Goal: Find specific page/section

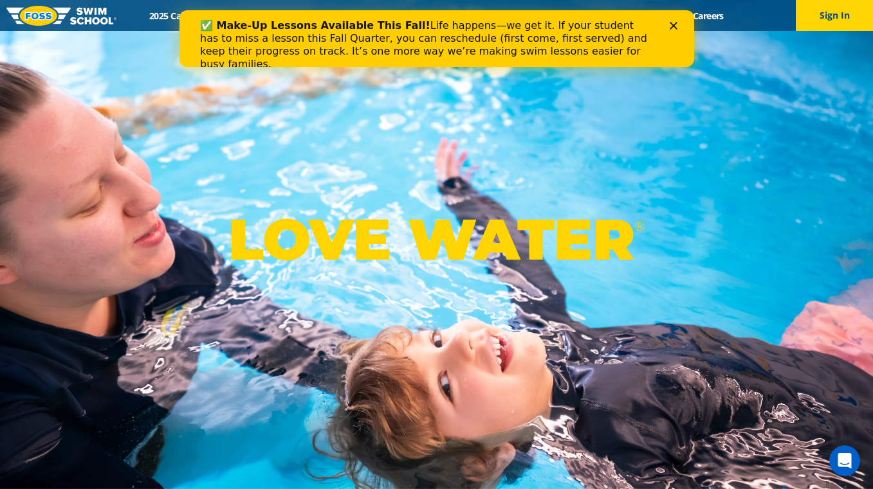
click at [675, 26] on icon "Close" at bounding box center [673, 26] width 8 height 8
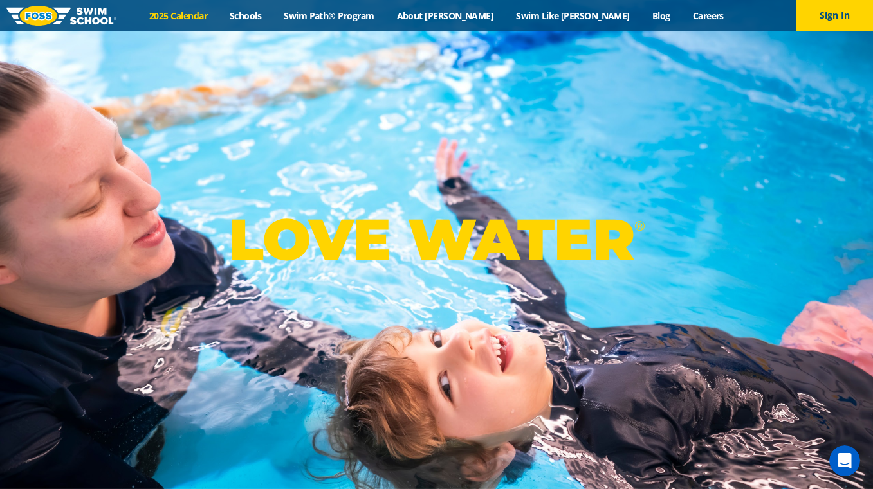
click at [219, 16] on link "2025 Calendar" at bounding box center [178, 16] width 80 height 12
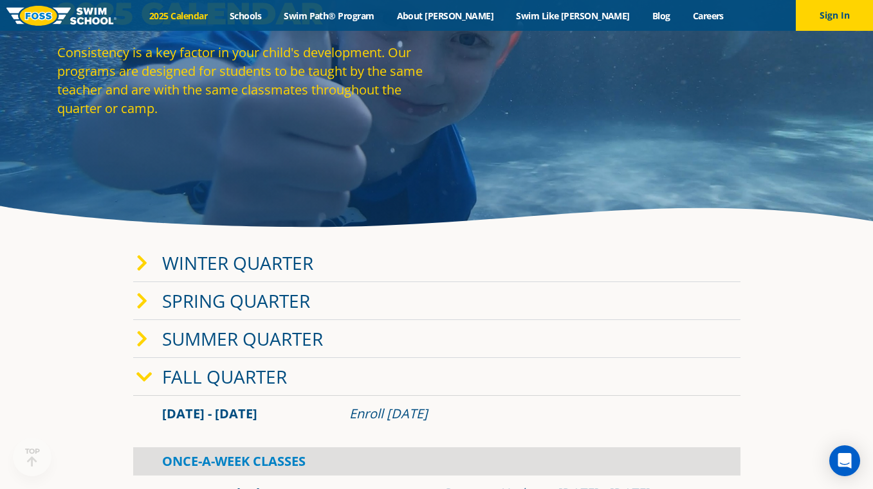
scroll to position [114, 0]
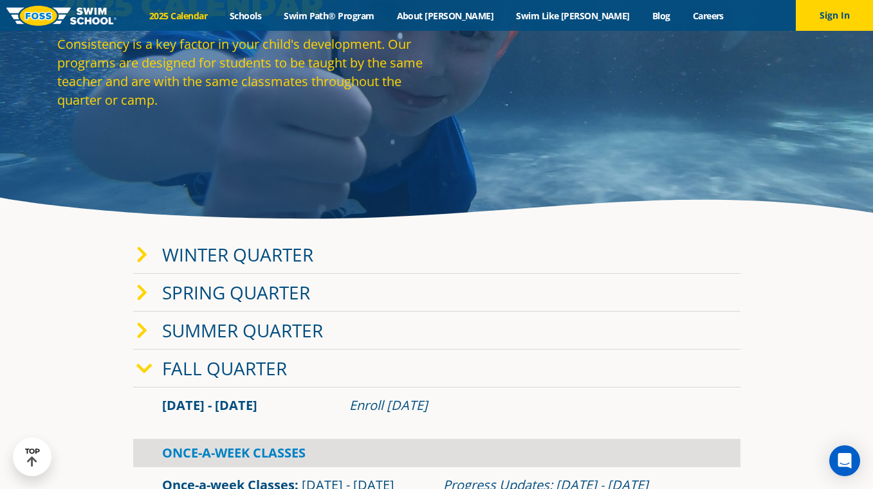
click at [261, 254] on link "Winter Quarter" at bounding box center [237, 254] width 151 height 24
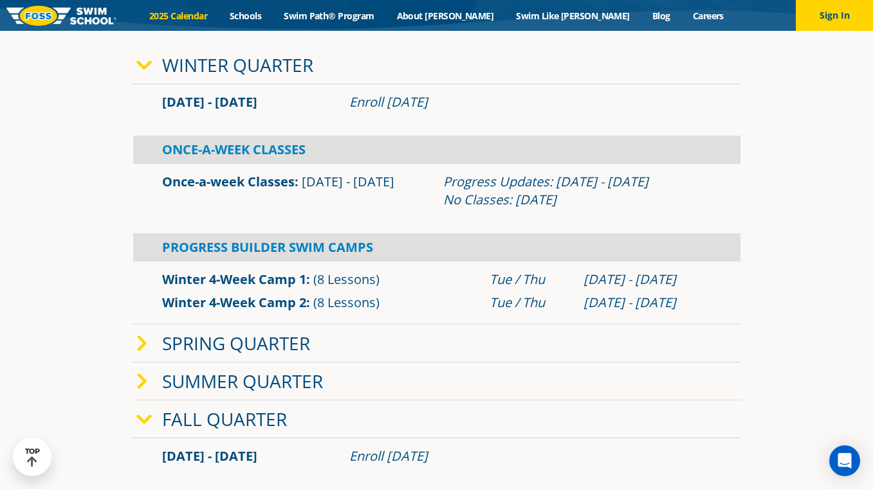
scroll to position [313, 0]
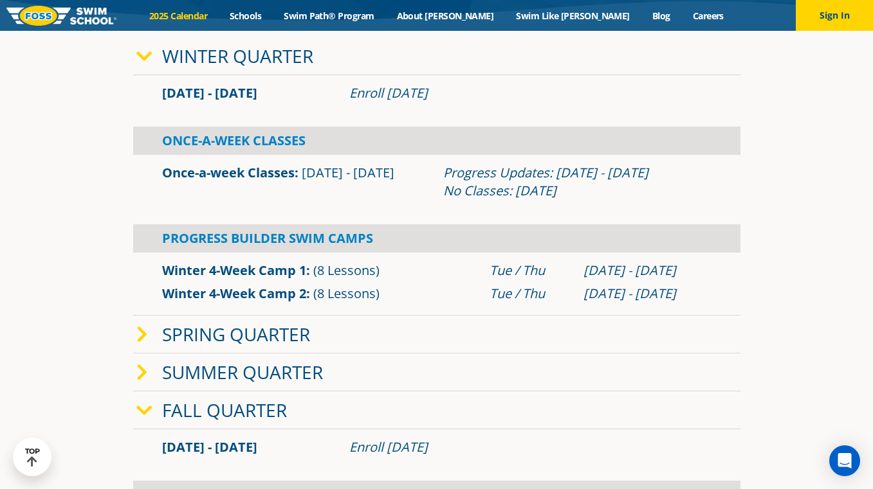
click at [146, 335] on icon at bounding box center [142, 335] width 12 height 18
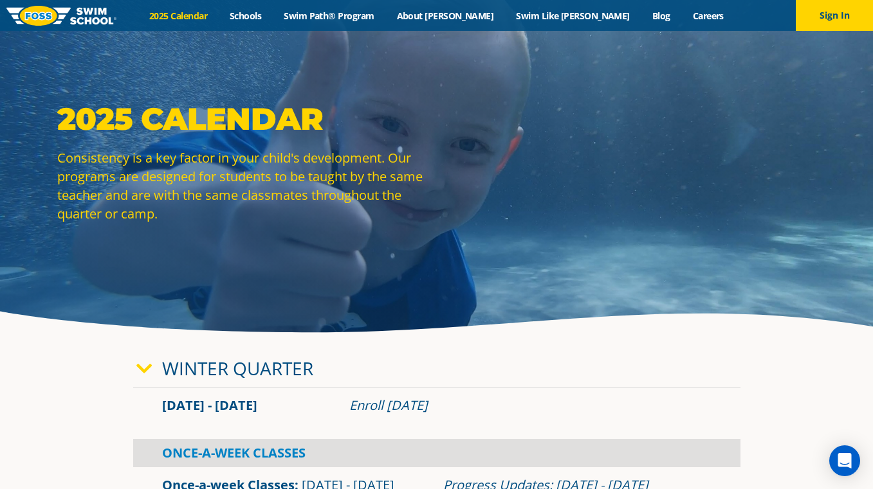
scroll to position [0, 0]
click at [273, 15] on link "Schools" at bounding box center [246, 16] width 54 height 12
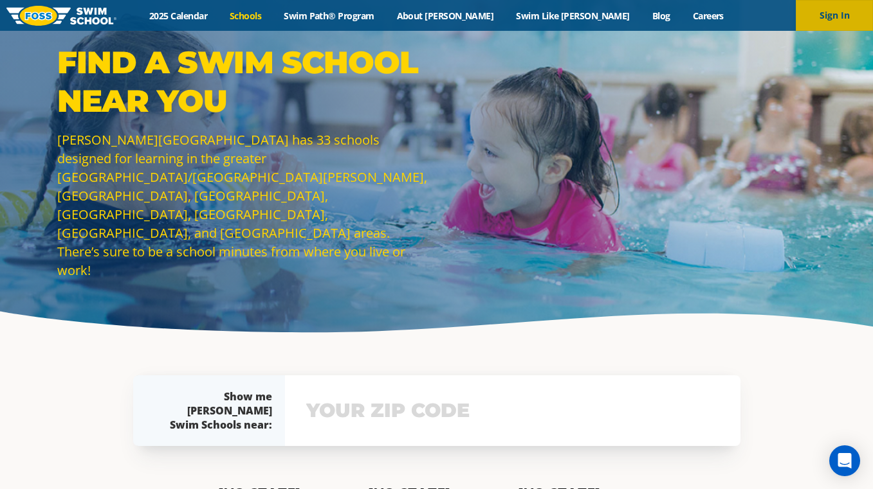
click at [830, 22] on button "Sign In" at bounding box center [833, 15] width 77 height 31
